Goal: Task Accomplishment & Management: Manage account settings

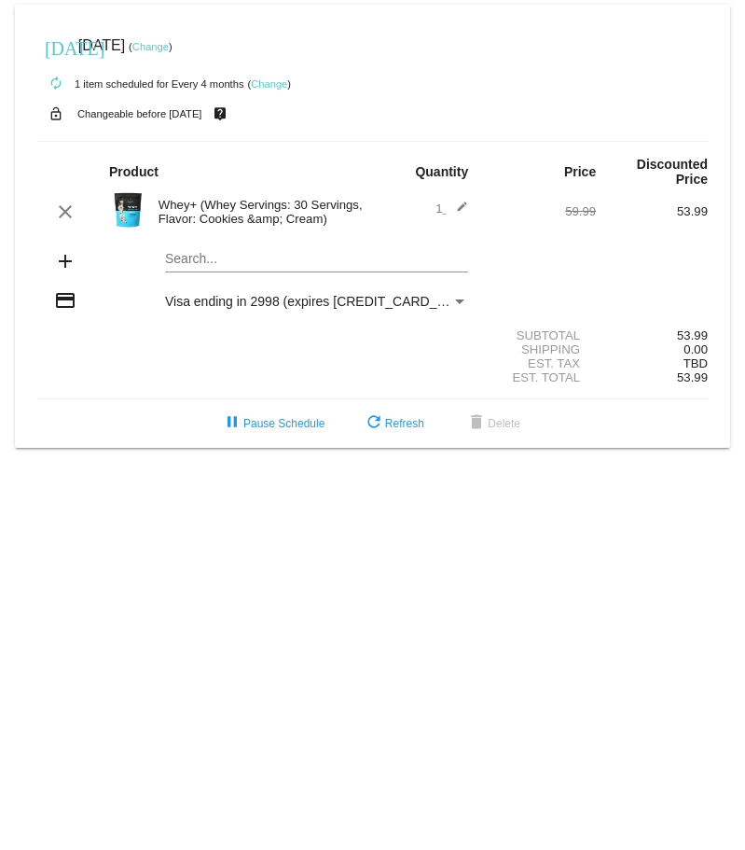
click at [268, 81] on link "Change" at bounding box center [269, 83] width 36 height 11
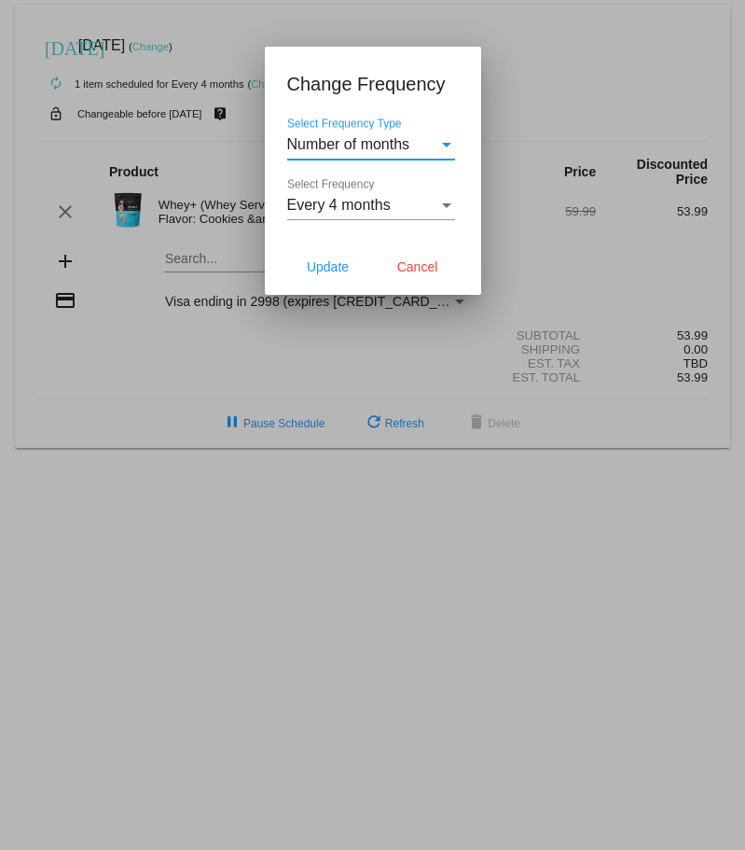
click at [433, 141] on div "Number of months" at bounding box center [362, 144] width 151 height 17
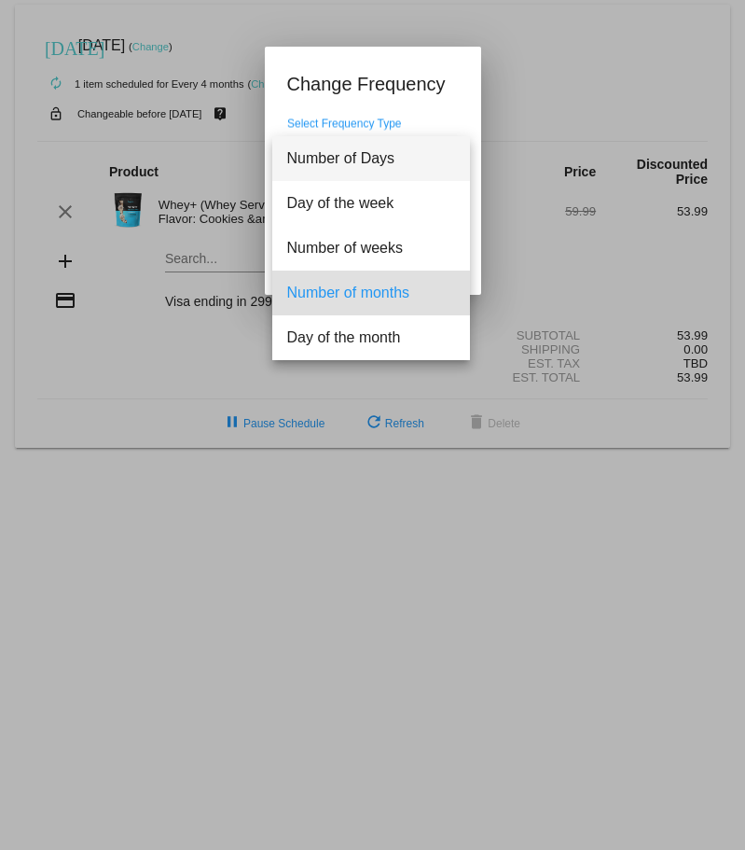
click at [433, 141] on span "Number of Days" at bounding box center [371, 158] width 168 height 45
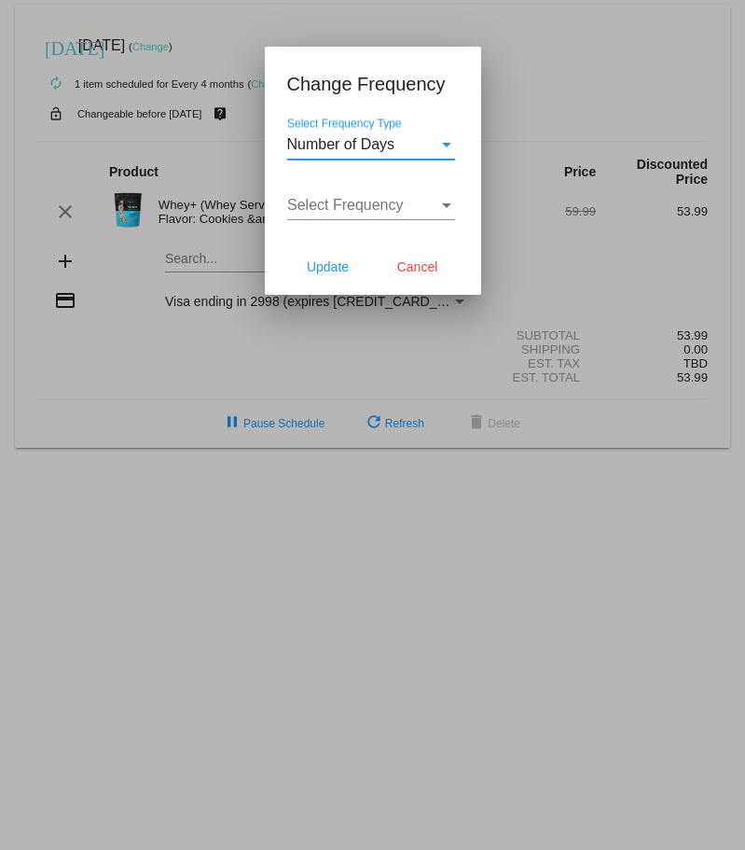
click at [433, 141] on div "Number of Days" at bounding box center [362, 144] width 151 height 17
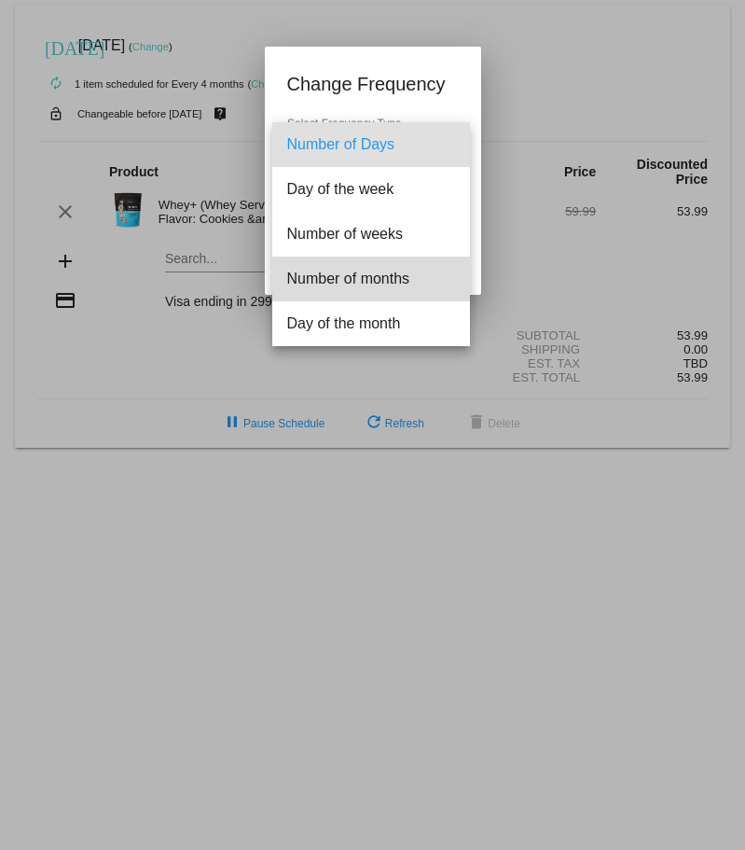
click at [406, 265] on span "Number of months" at bounding box center [371, 278] width 168 height 45
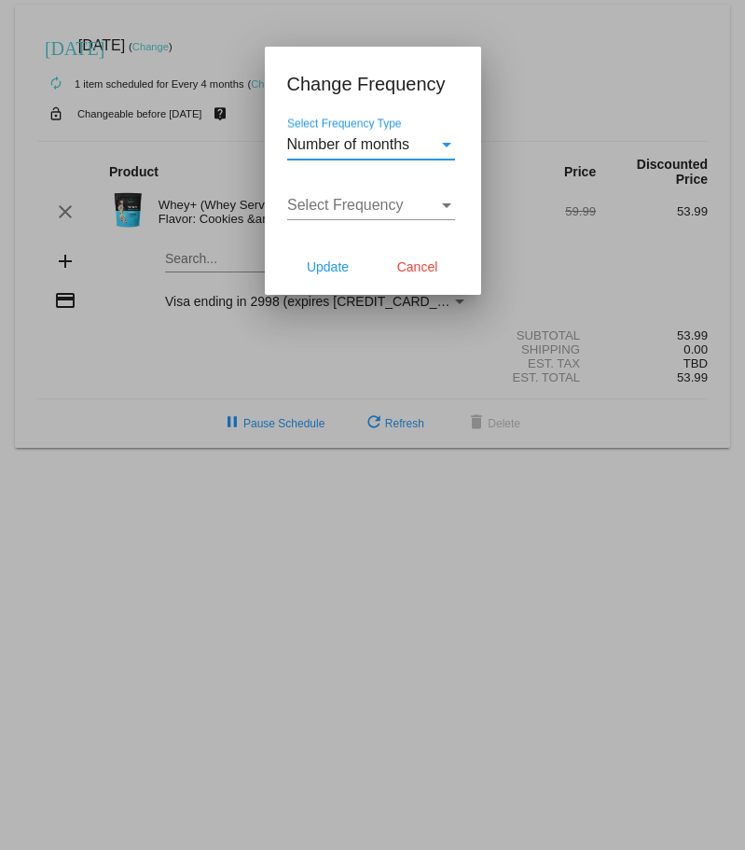
click at [377, 202] on span "Select Frequency" at bounding box center [345, 205] width 117 height 16
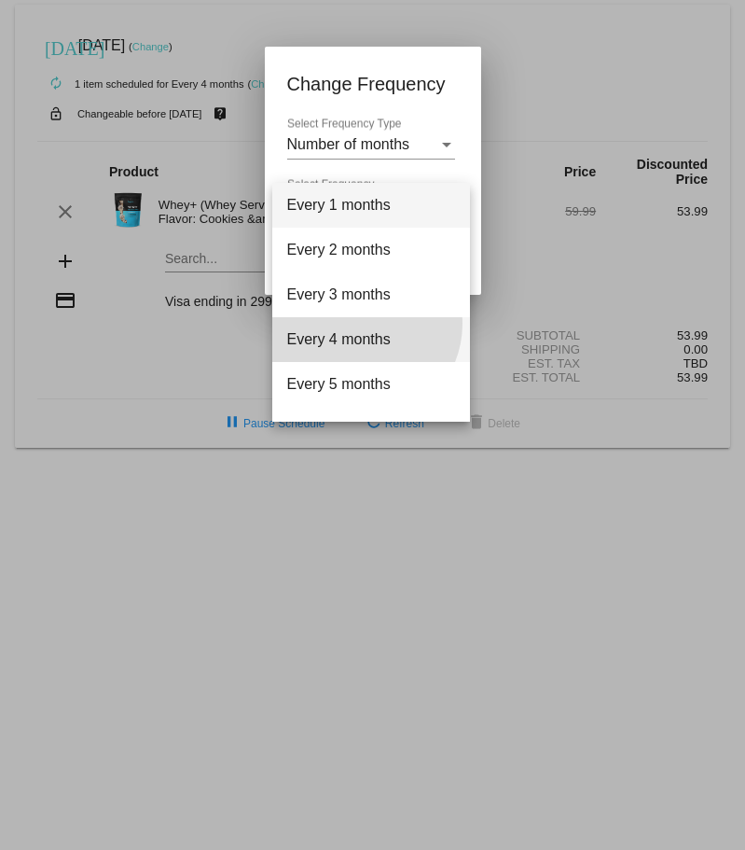
click at [360, 324] on span "Every 4 months" at bounding box center [371, 339] width 168 height 45
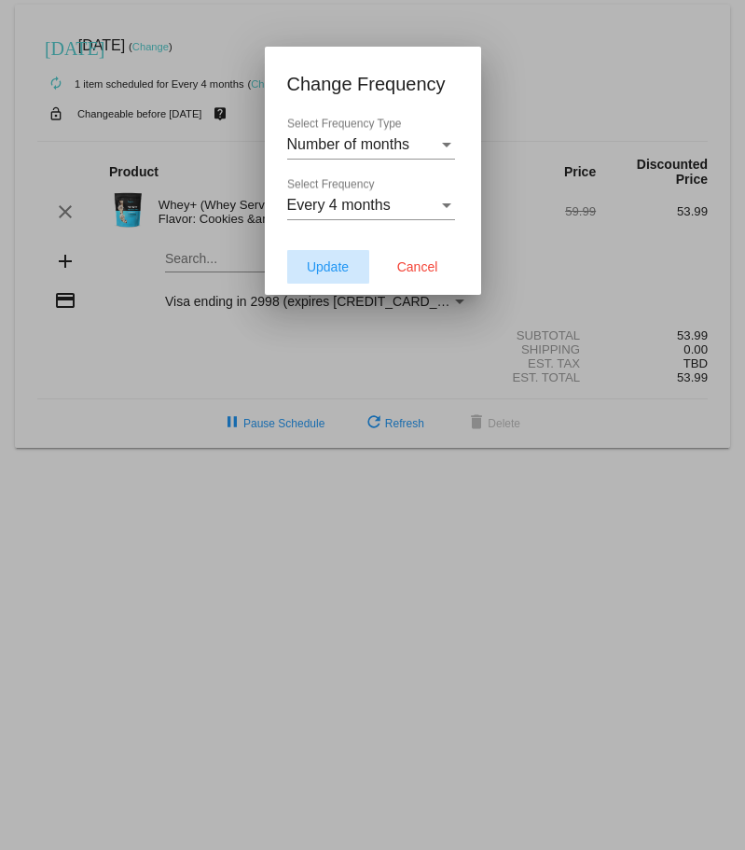
click at [322, 256] on button "Update" at bounding box center [328, 267] width 82 height 34
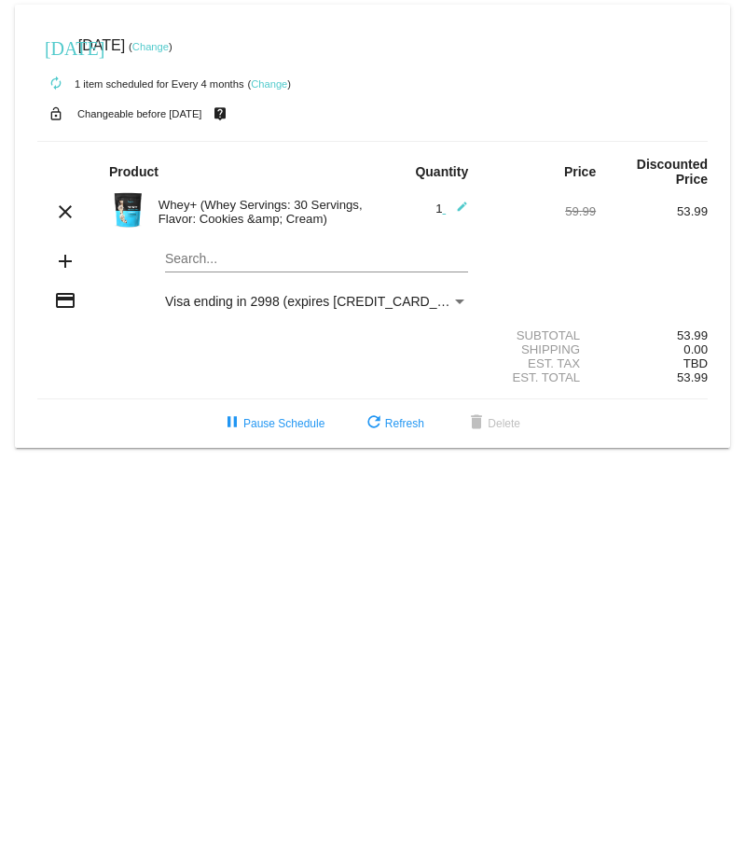
click at [169, 48] on link "Change" at bounding box center [150, 46] width 36 height 11
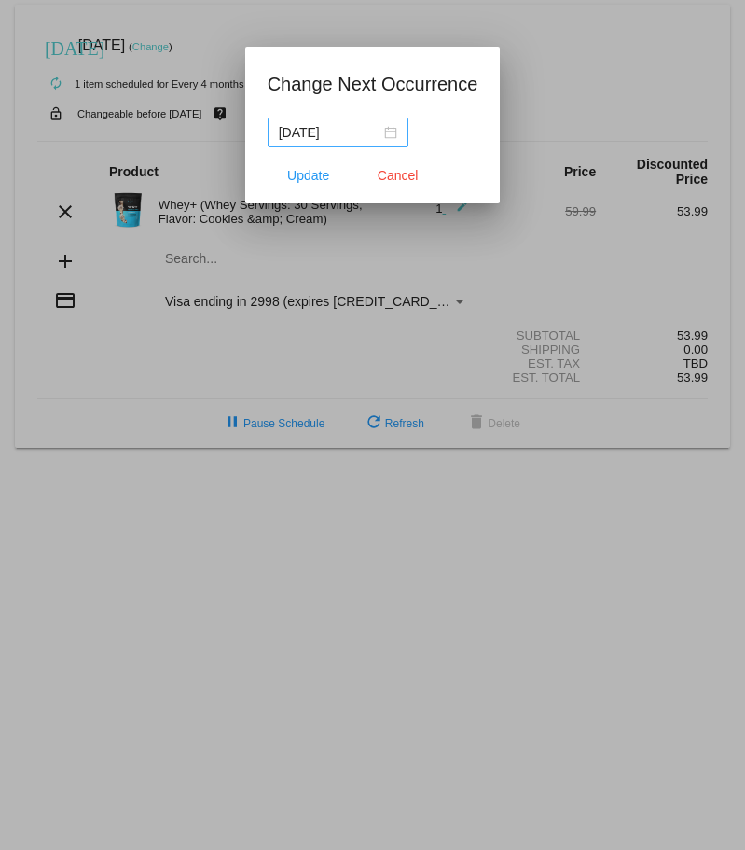
click at [386, 127] on div "[DATE]" at bounding box center [338, 132] width 118 height 21
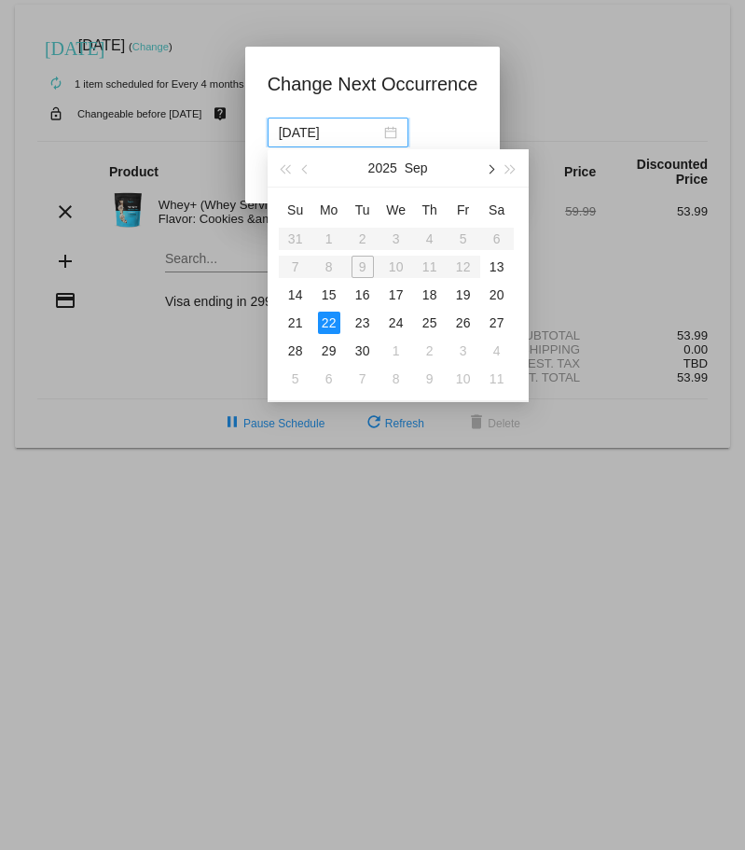
click at [484, 171] on button "button" at bounding box center [489, 167] width 21 height 37
click at [497, 171] on button "button" at bounding box center [489, 167] width 21 height 37
click at [365, 243] on div "2" at bounding box center [363, 239] width 22 height 22
type input "[DATE]"
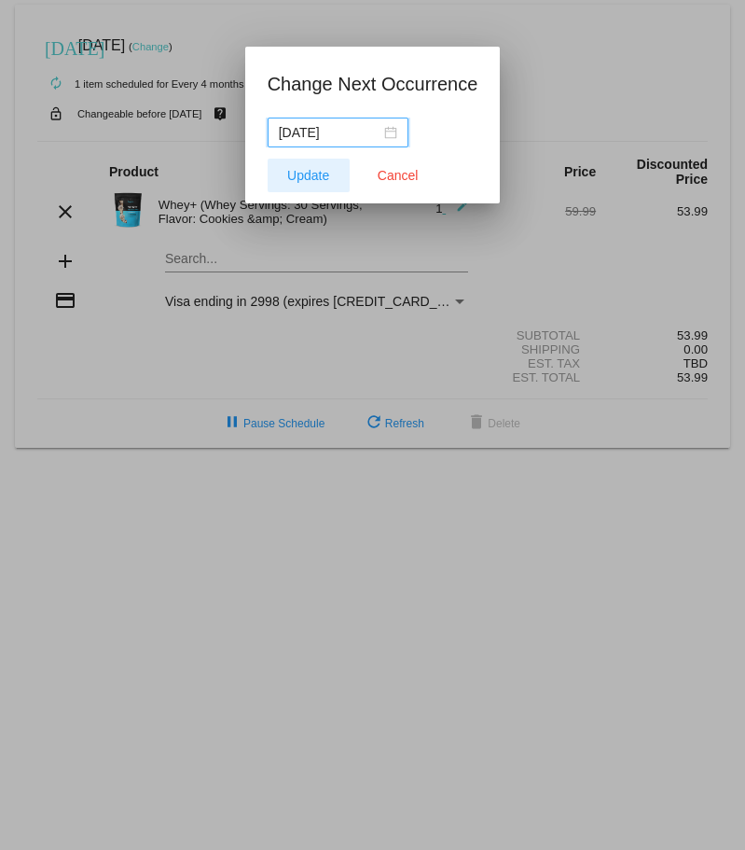
click at [333, 179] on button "Update" at bounding box center [309, 176] width 82 height 34
